Goal: Task Accomplishment & Management: Complete application form

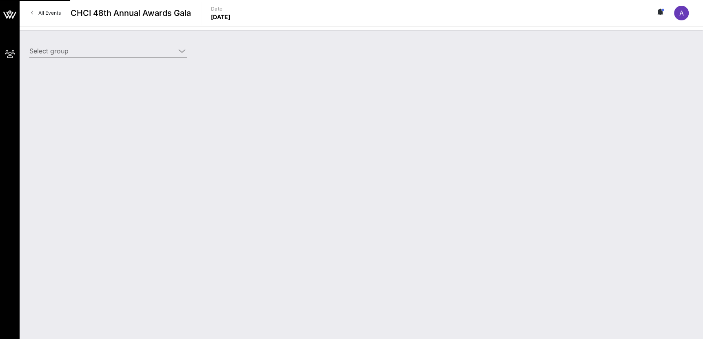
type input "[DEMOGRAPHIC_DATA] (AFSCME) ([DEMOGRAPHIC_DATA] (AFSCME)) [[PERSON_NAME], [EMAI…"
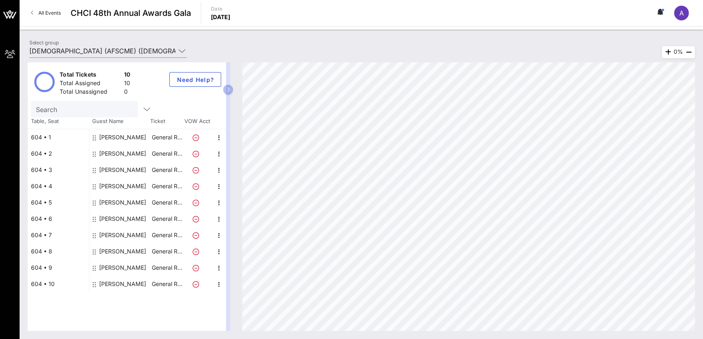
click at [121, 287] on div "[PERSON_NAME]" at bounding box center [122, 284] width 47 height 16
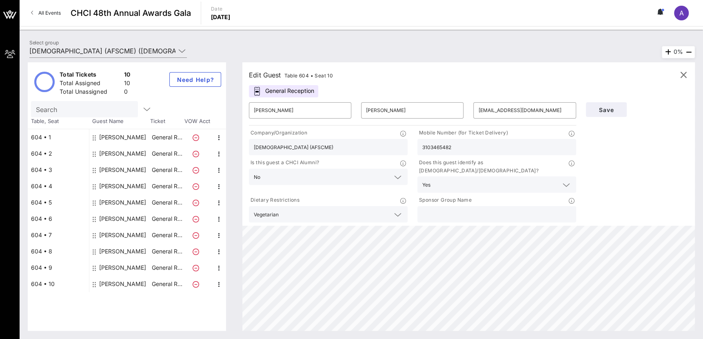
click at [120, 282] on div "[PERSON_NAME]" at bounding box center [122, 284] width 47 height 16
click at [663, 11] on circle at bounding box center [662, 10] width 2 height 2
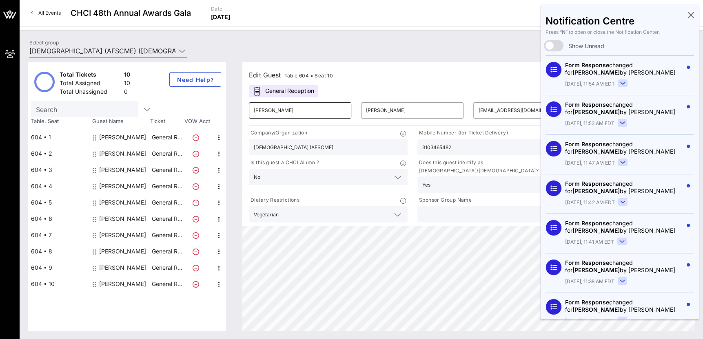
click at [317, 112] on input "Luis" at bounding box center [300, 110] width 93 height 13
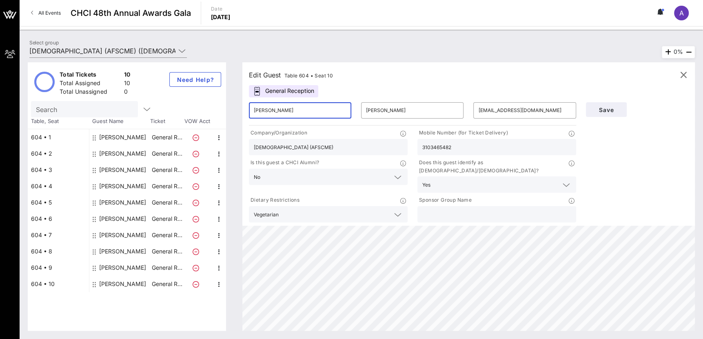
click at [317, 112] on input "Luis" at bounding box center [300, 110] width 93 height 13
type input "Alana"
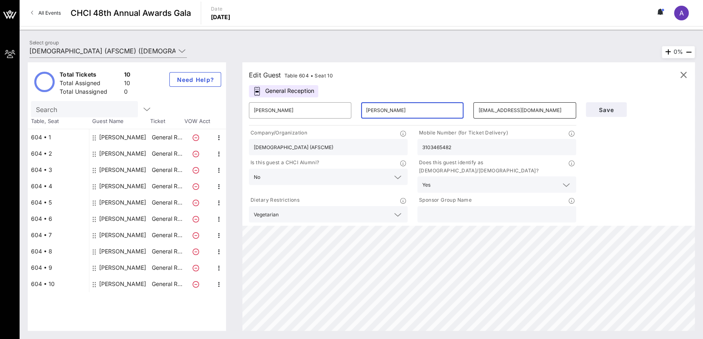
type input "Johnson"
click at [486, 109] on input "ldiaz@afscme.org" at bounding box center [524, 110] width 93 height 13
type input "alanajohnson702@gmail.com"
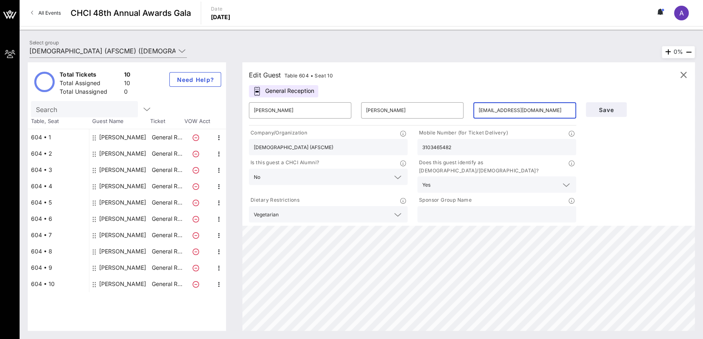
click at [456, 147] on input "3103465482" at bounding box center [496, 147] width 149 height 11
click at [430, 177] on div "Yes" at bounding box center [496, 185] width 149 height 16
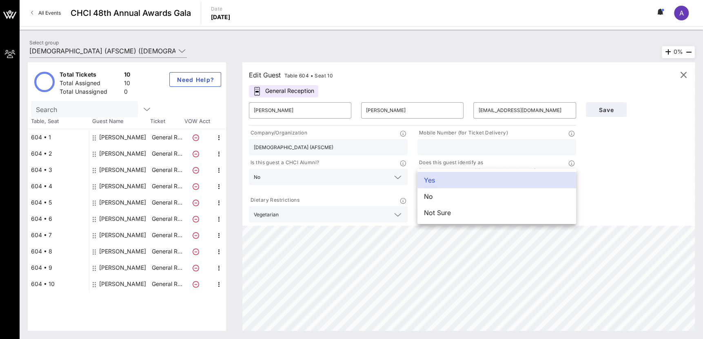
click at [599, 206] on div "Save" at bounding box center [637, 161] width 112 height 127
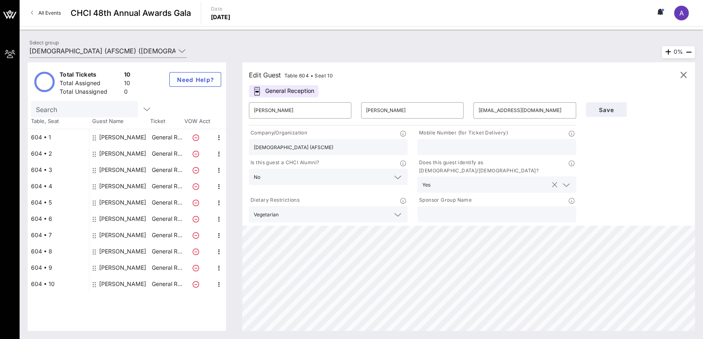
click at [561, 180] on div at bounding box center [566, 185] width 10 height 10
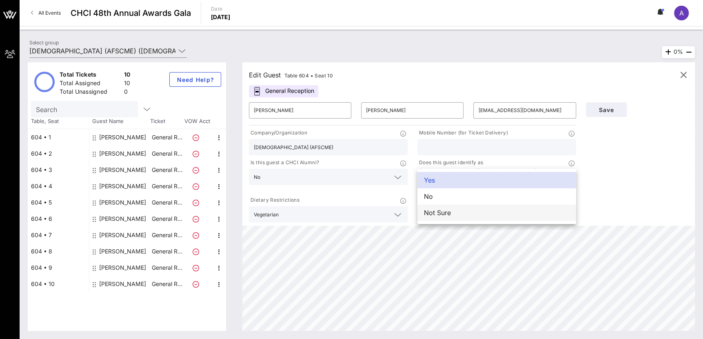
click at [513, 211] on div "Not Sure" at bounding box center [496, 213] width 159 height 16
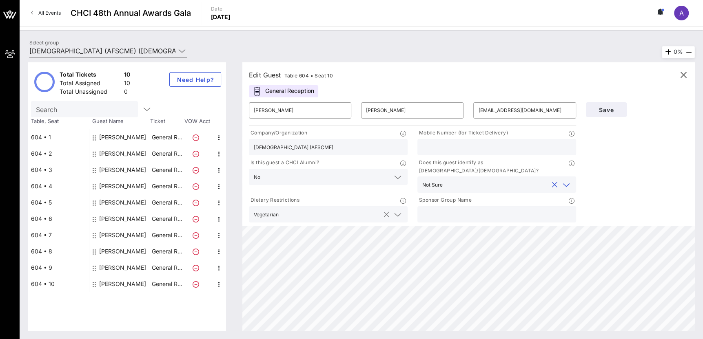
click at [395, 210] on icon at bounding box center [397, 215] width 7 height 10
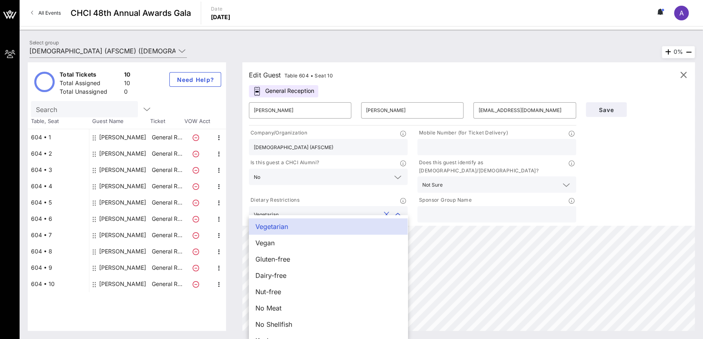
click at [385, 211] on button "clear icon" at bounding box center [386, 215] width 5 height 8
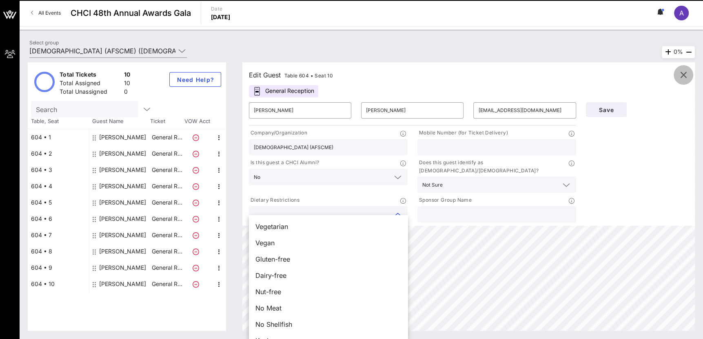
click at [682, 75] on icon "button" at bounding box center [684, 75] width 10 height 10
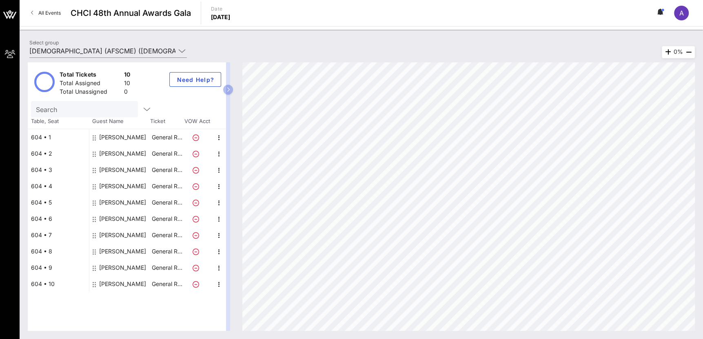
click at [113, 284] on div "[PERSON_NAME]" at bounding box center [122, 284] width 47 height 16
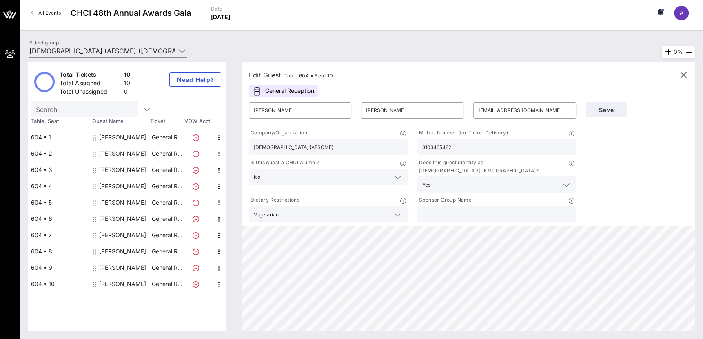
click at [108, 267] on div "[PERSON_NAME]" at bounding box center [122, 268] width 47 height 16
type input "Pablo"
type input "Ros"
type input "pros@afscme.org"
type input "2022584306"
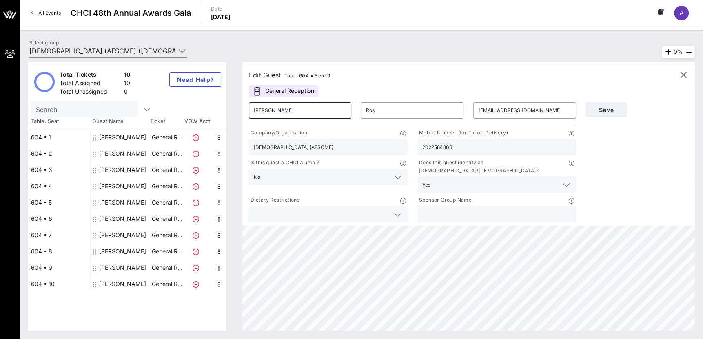
click at [271, 105] on input "Pablo" at bounding box center [300, 110] width 93 height 13
type input "Alana"
click at [384, 111] on input "Ros" at bounding box center [412, 110] width 93 height 13
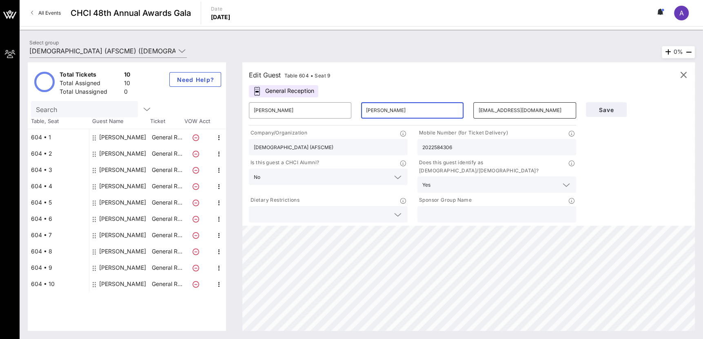
type input "Johnson"
click at [479, 109] on input "pros@afscme.org" at bounding box center [524, 110] width 93 height 13
click at [479, 110] on input "pros@afscme.org" at bounding box center [524, 110] width 93 height 13
type input "alanajohnson702@gmail.com"
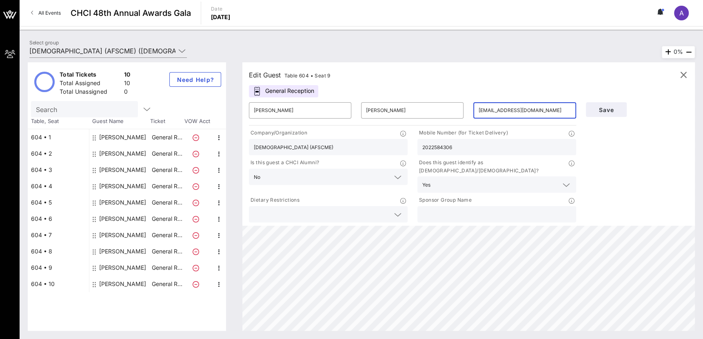
click at [458, 143] on input "2022584306" at bounding box center [496, 147] width 149 height 11
click at [431, 180] on div "Yes" at bounding box center [485, 185] width 126 height 11
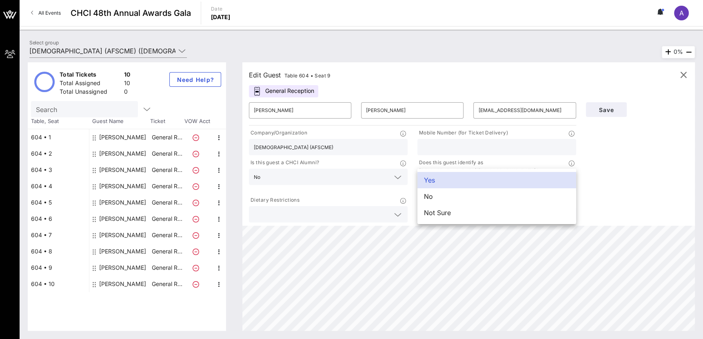
click at [638, 170] on div "Save" at bounding box center [637, 161] width 112 height 127
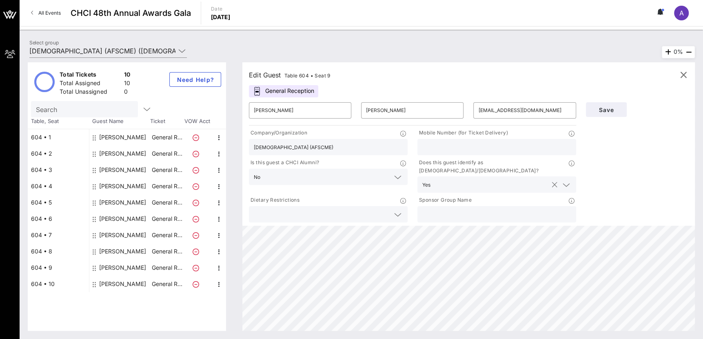
drag, startPoint x: 555, startPoint y: 176, endPoint x: 504, endPoint y: 179, distance: 50.7
click at [555, 181] on button "clear icon" at bounding box center [554, 185] width 5 height 8
click at [384, 175] on button "clear icon" at bounding box center [386, 177] width 5 height 8
click at [376, 145] on input "[DEMOGRAPHIC_DATA] (AFSCME)" at bounding box center [328, 147] width 149 height 11
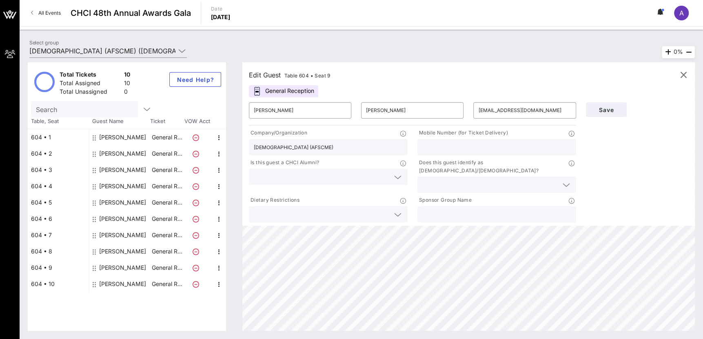
click at [376, 145] on input "[DEMOGRAPHIC_DATA] (AFSCME)" at bounding box center [328, 147] width 149 height 11
click at [610, 112] on span "Save" at bounding box center [606, 109] width 28 height 7
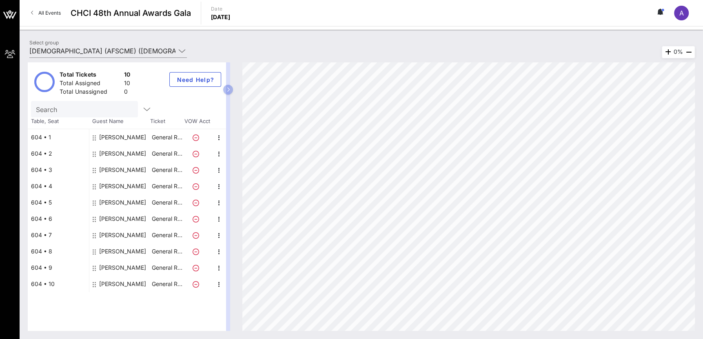
click at [130, 205] on div "Alana Johnson" at bounding box center [122, 203] width 47 height 16
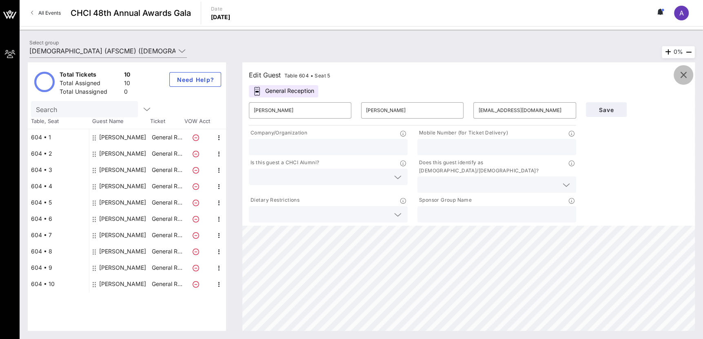
click at [681, 75] on icon "button" at bounding box center [684, 75] width 10 height 10
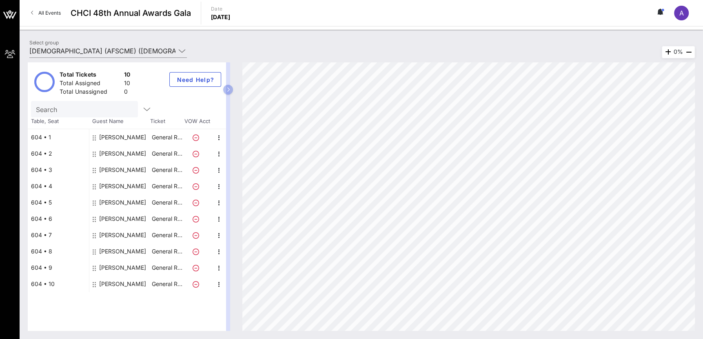
click at [656, 16] on button at bounding box center [660, 13] width 17 height 14
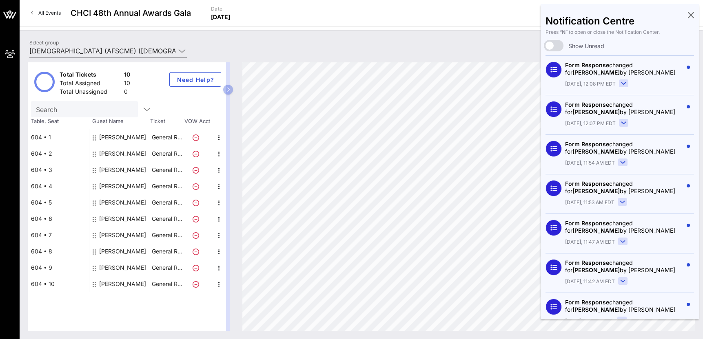
click at [688, 16] on icon at bounding box center [691, 15] width 6 height 2
